Goal: Task Accomplishment & Management: Manage account settings

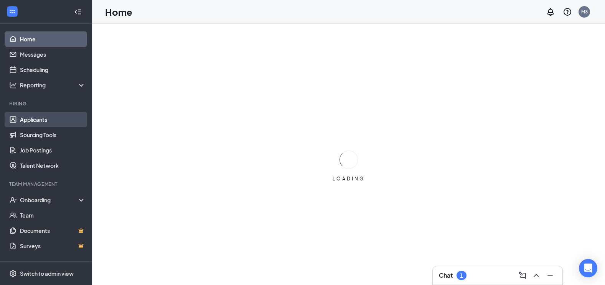
click at [49, 118] on link "Applicants" at bounding box center [53, 119] width 66 height 15
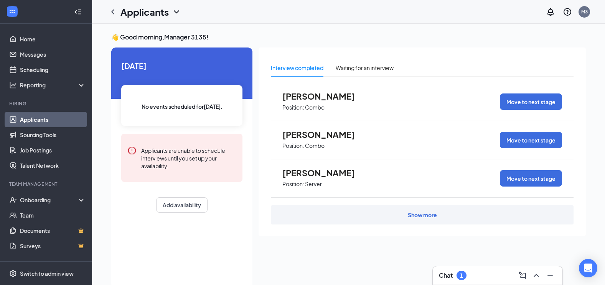
click at [47, 123] on link "Applicants" at bounding box center [53, 119] width 66 height 15
click at [115, 13] on icon "ChevronLeft" at bounding box center [112, 11] width 9 height 9
click at [41, 40] on link "Home" at bounding box center [53, 38] width 66 height 15
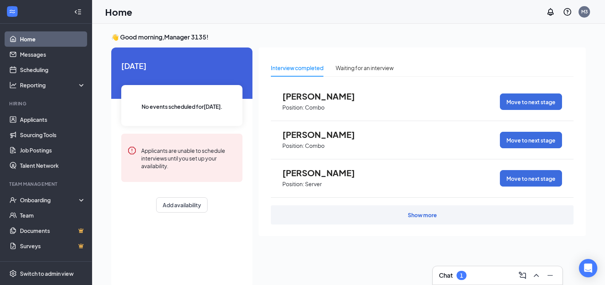
click at [74, 15] on icon "Collapse" at bounding box center [78, 12] width 8 height 8
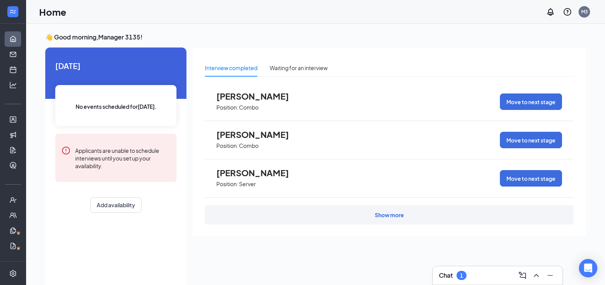
click at [59, 12] on h1 "Home" at bounding box center [52, 11] width 27 height 13
click at [491, 273] on div "Chat 1" at bounding box center [497, 276] width 117 height 12
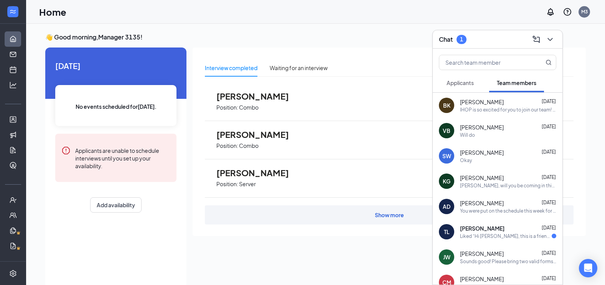
click at [504, 233] on div "Liked “Hi Reese Louden, this is a friendly reminder. Yo…”" at bounding box center [506, 236] width 92 height 7
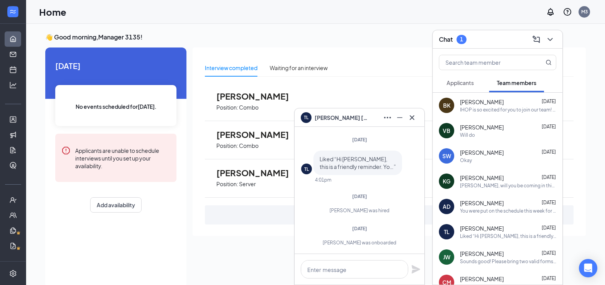
click at [456, 84] on span "Applicants" at bounding box center [460, 82] width 27 height 7
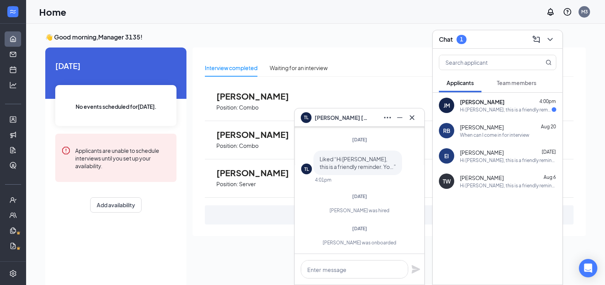
click at [468, 104] on span "Jenna Morrison" at bounding box center [482, 102] width 45 height 8
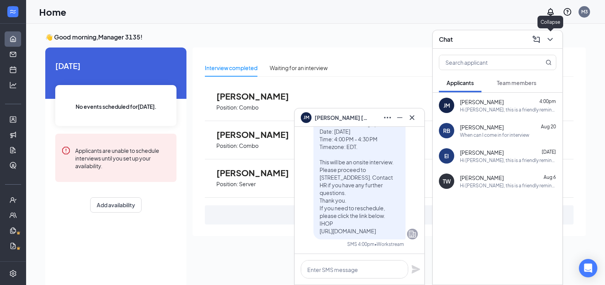
click at [552, 42] on icon "ChevronDown" at bounding box center [550, 39] width 9 height 9
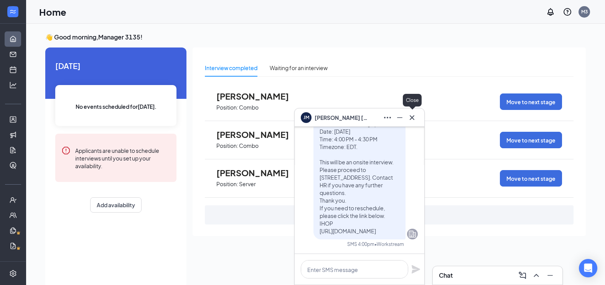
click at [411, 119] on icon "Cross" at bounding box center [412, 117] width 5 height 5
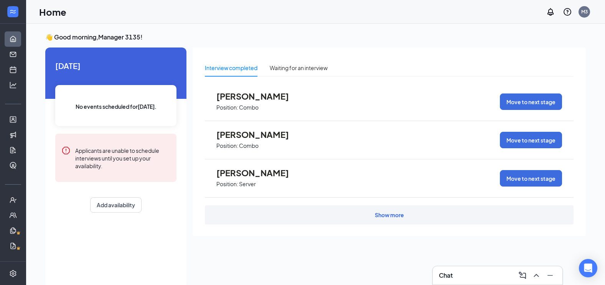
click at [362, 210] on div "Show more" at bounding box center [389, 215] width 369 height 19
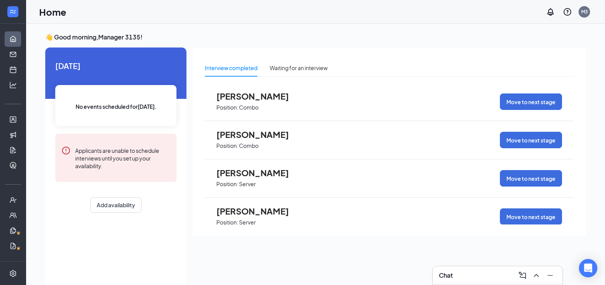
drag, startPoint x: 13, startPoint y: 22, endPoint x: 50, endPoint y: 41, distance: 41.4
click at [19, 23] on div at bounding box center [13, 12] width 26 height 24
click at [13, 12] on icon "Expand" at bounding box center [13, 12] width 8 height 8
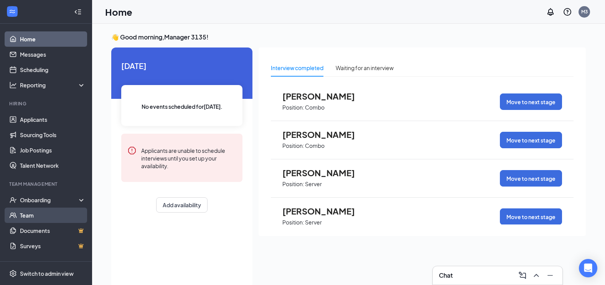
click at [66, 213] on link "Team" at bounding box center [53, 215] width 66 height 15
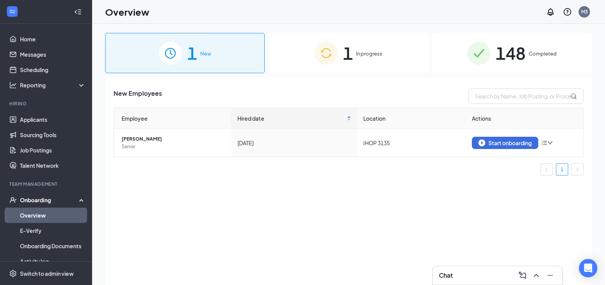
click at [325, 55] on img at bounding box center [326, 53] width 23 height 23
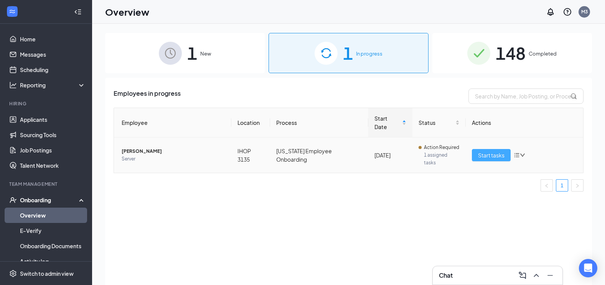
click at [488, 151] on span "Start tasks" at bounding box center [491, 155] width 26 height 8
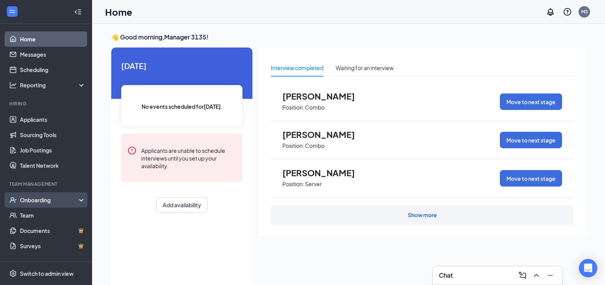
click at [57, 198] on div "Onboarding" at bounding box center [49, 200] width 59 height 8
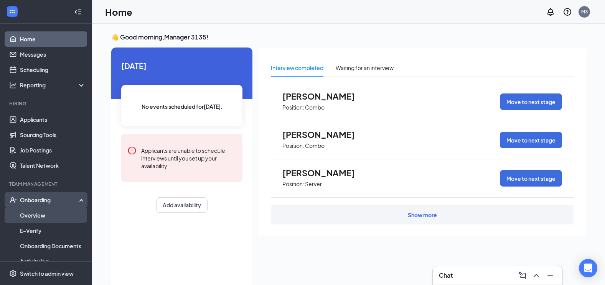
click at [49, 218] on link "Overview" at bounding box center [53, 215] width 66 height 15
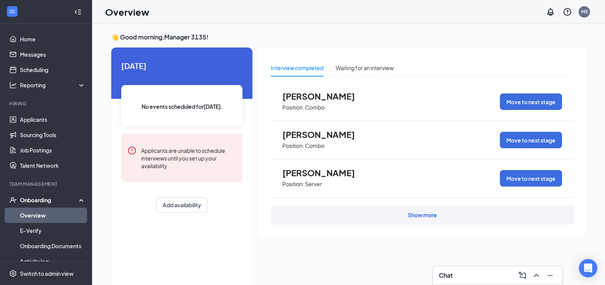
click at [33, 217] on link "Overview" at bounding box center [53, 215] width 66 height 15
click at [31, 214] on link "Overview" at bounding box center [53, 215] width 66 height 15
click at [36, 199] on div "Onboarding" at bounding box center [49, 200] width 59 height 8
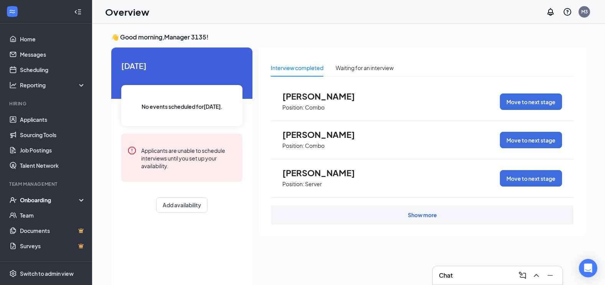
click at [36, 199] on div "Onboarding" at bounding box center [49, 200] width 59 height 8
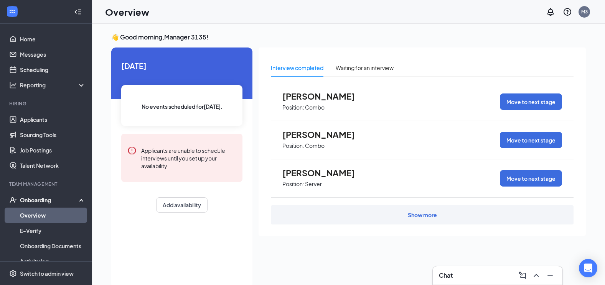
click at [30, 218] on link "Overview" at bounding box center [53, 215] width 66 height 15
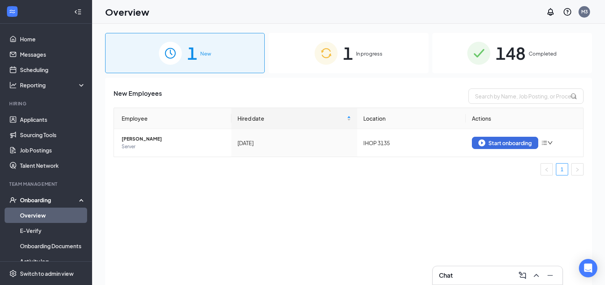
click at [327, 70] on div "1 In progress" at bounding box center [349, 53] width 160 height 40
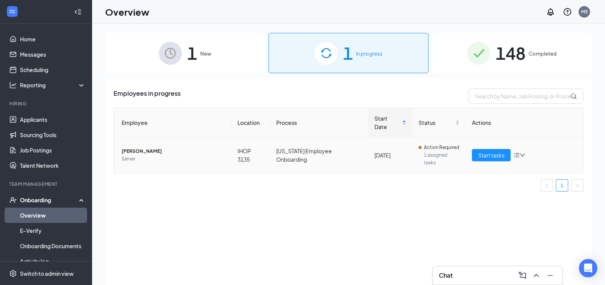
click at [141, 148] on span "[PERSON_NAME]" at bounding box center [174, 152] width 104 height 8
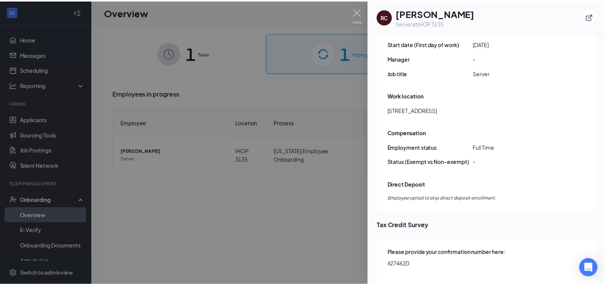
scroll to position [385, 0]
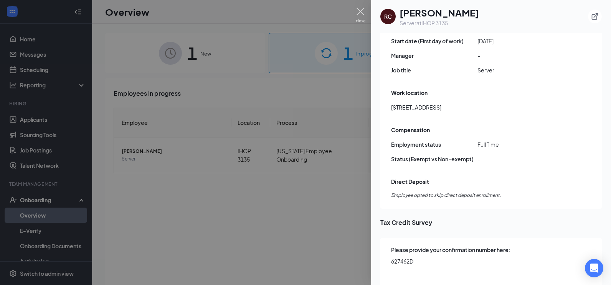
click at [358, 10] on img at bounding box center [361, 15] width 10 height 15
